Goal: Task Accomplishment & Management: Use online tool/utility

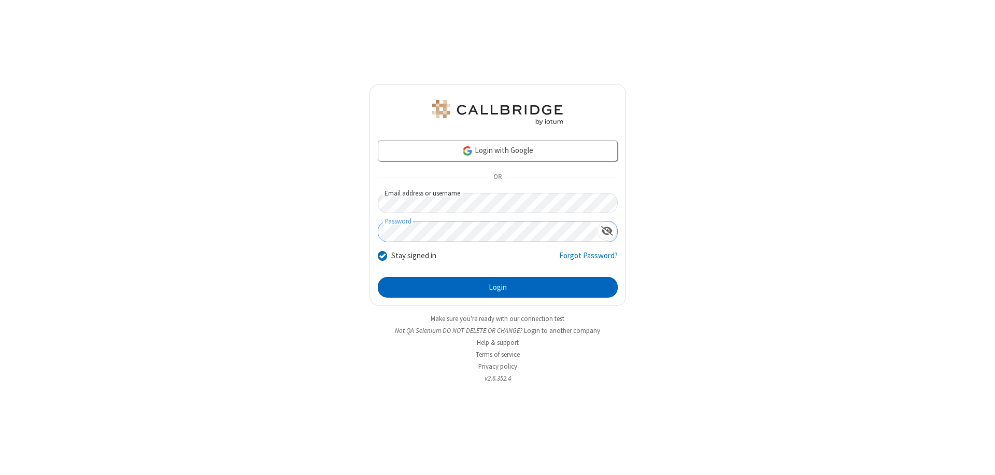
click at [497, 287] on button "Login" at bounding box center [498, 287] width 240 height 21
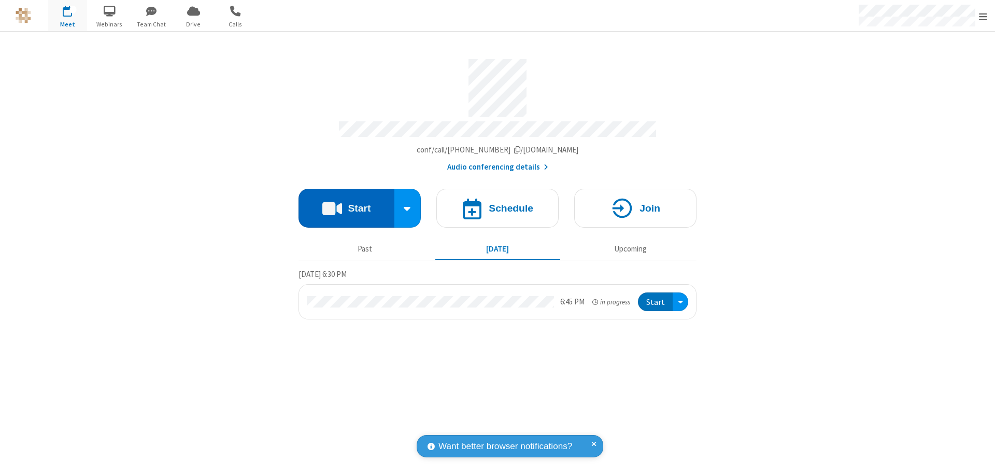
click at [346, 203] on button "Start" at bounding box center [346, 208] width 96 height 39
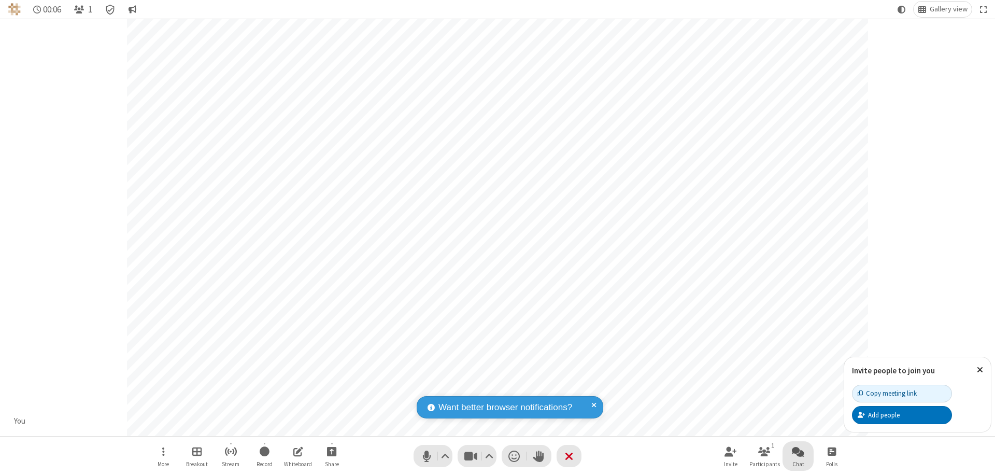
click at [798, 451] on span "Open chat" at bounding box center [798, 451] width 12 height 13
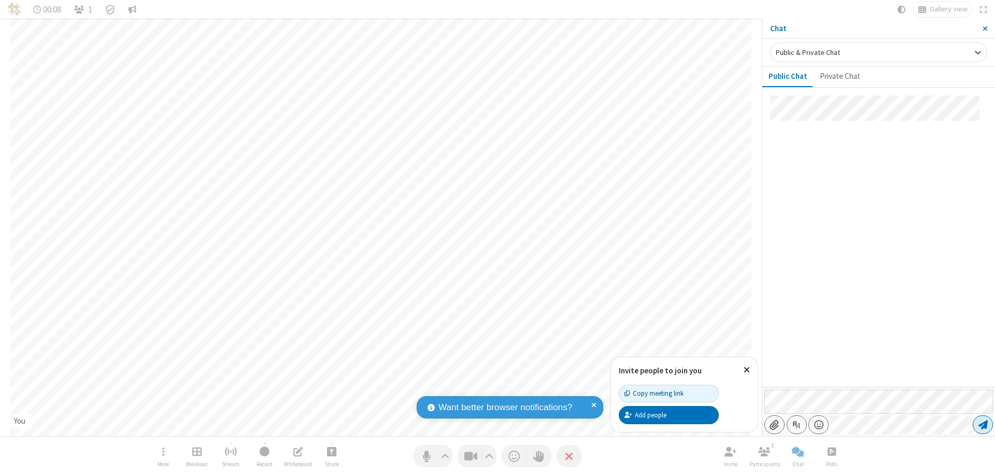
click at [982, 424] on span "Send message" at bounding box center [982, 424] width 9 height 10
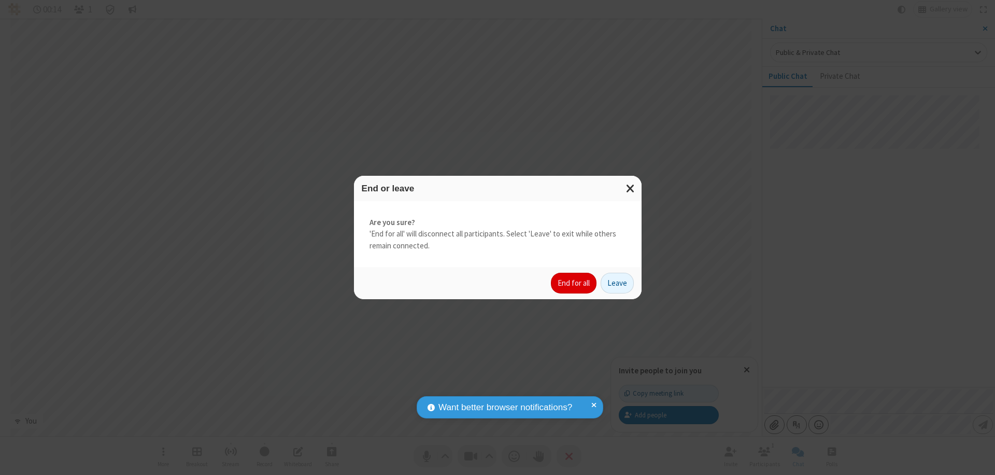
click at [574, 283] on button "End for all" at bounding box center [574, 283] width 46 height 21
